Goal: Navigation & Orientation: Find specific page/section

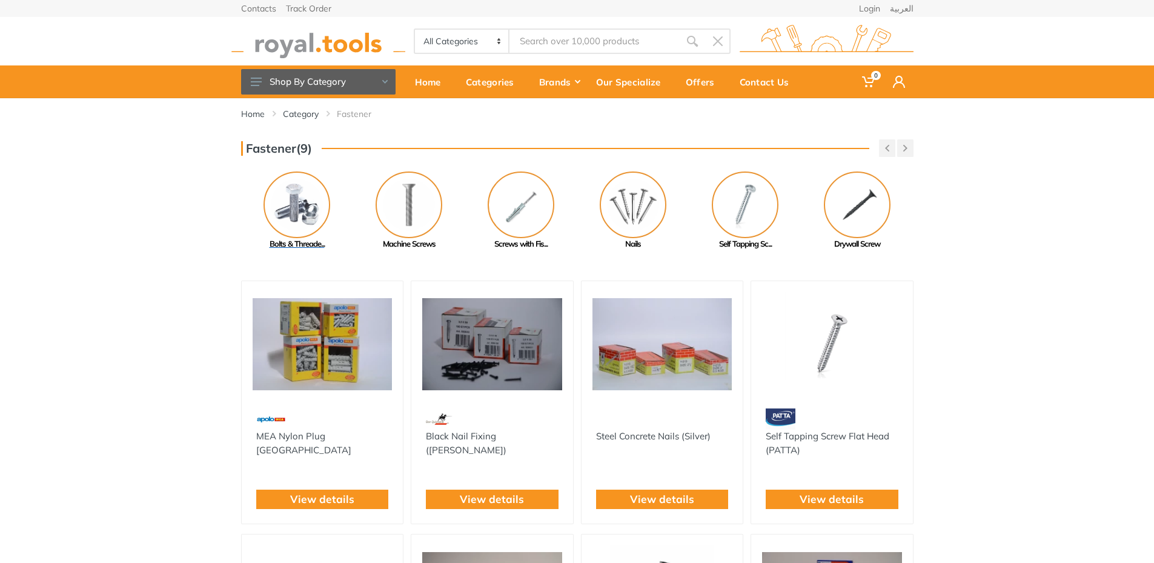
click at [317, 216] on img at bounding box center [296, 204] width 67 height 67
click at [400, 207] on img at bounding box center [408, 204] width 67 height 67
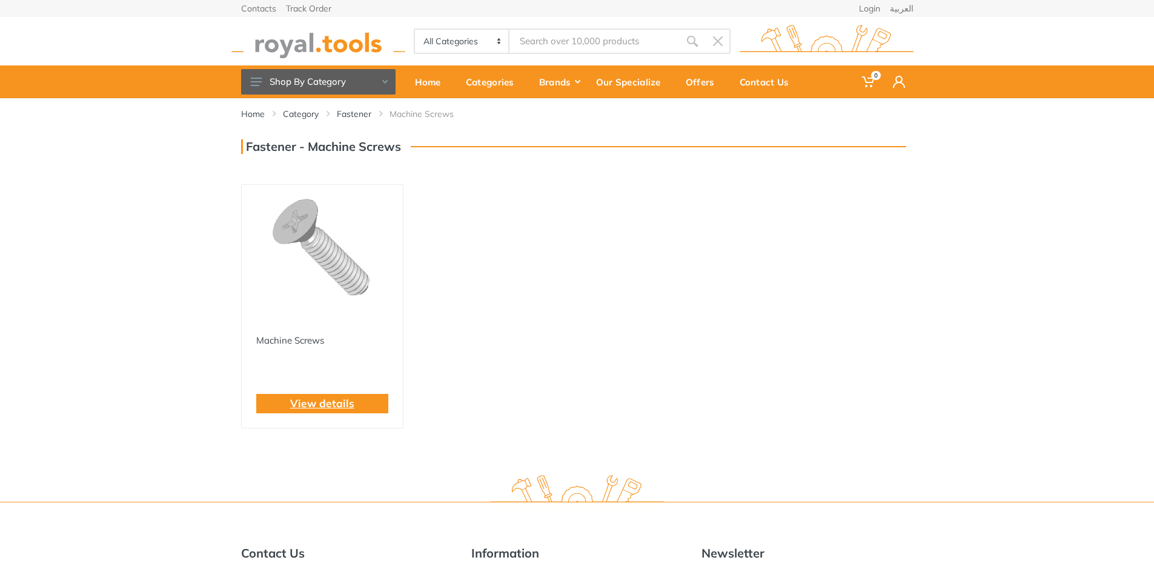
click at [329, 408] on link "View details" at bounding box center [322, 403] width 64 height 16
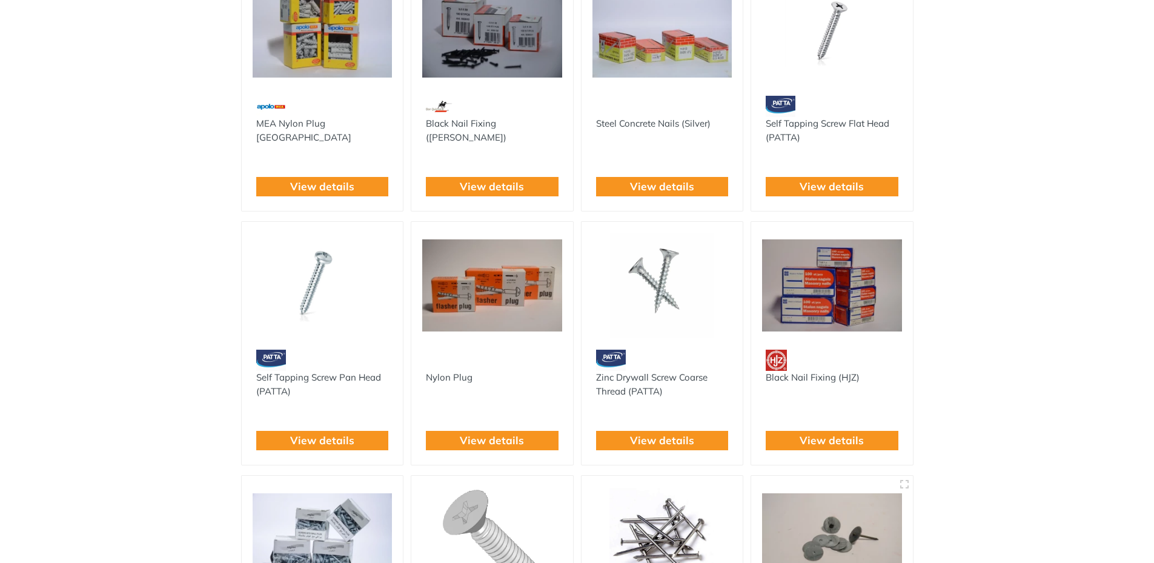
scroll to position [56, 0]
